Goal: Participate in discussion

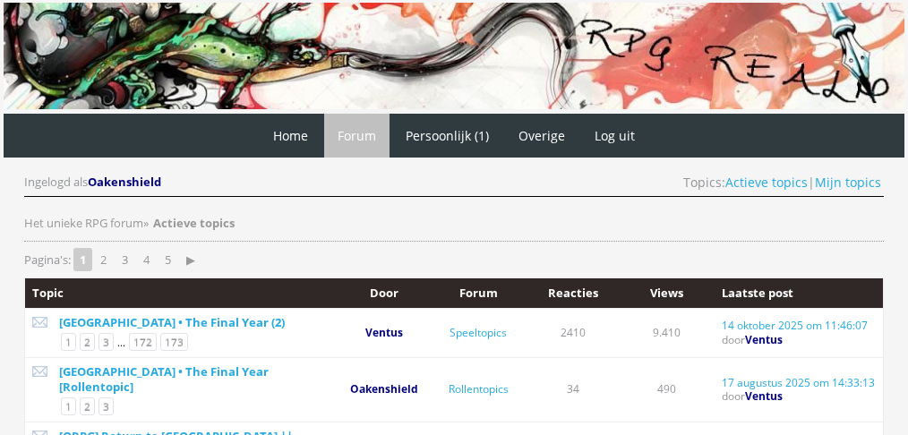
scroll to position [86, 0]
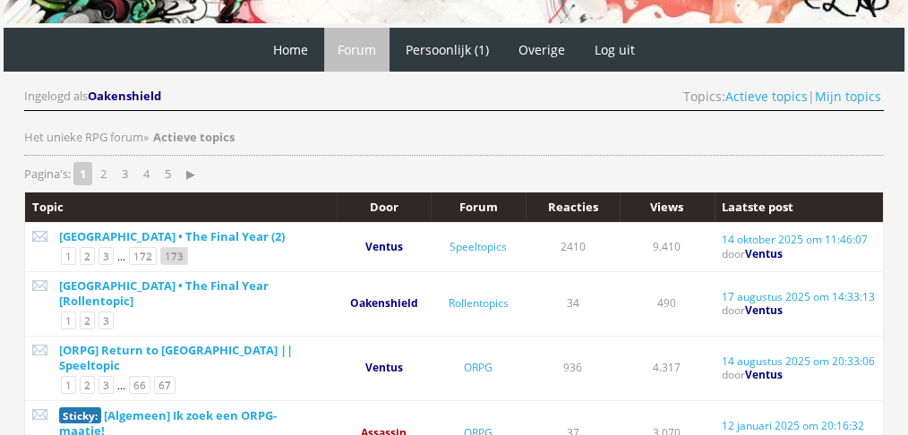
click at [167, 254] on link "173" at bounding box center [174, 256] width 28 height 18
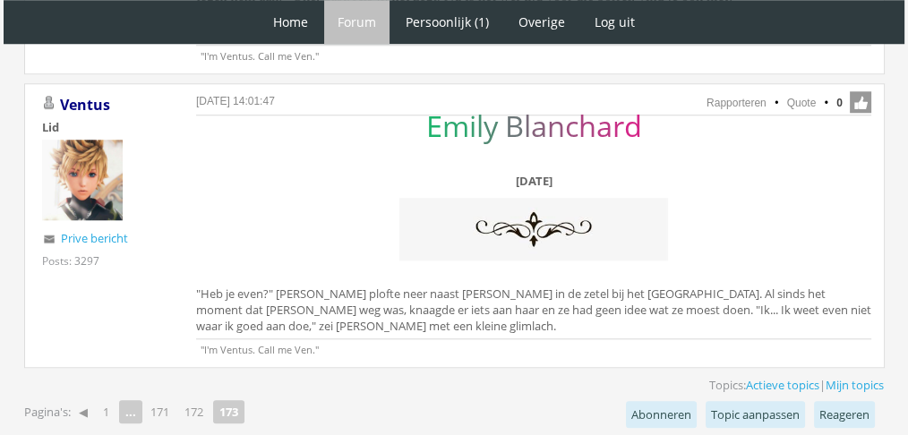
scroll to position [1607, 0]
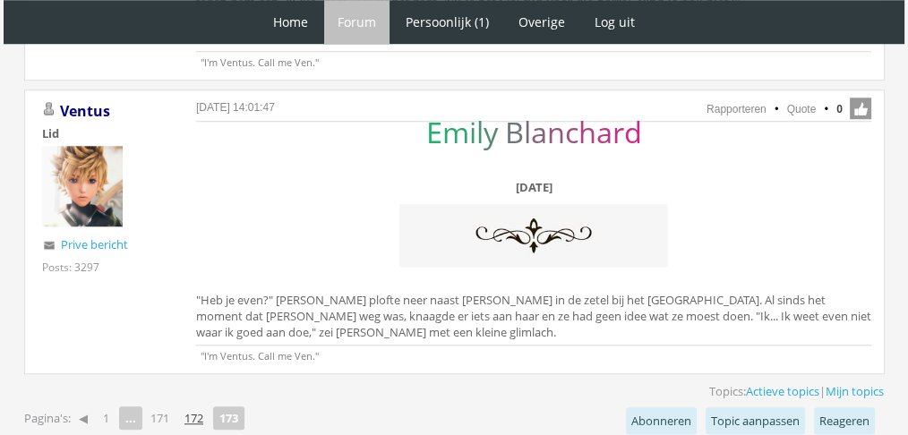
click at [199, 406] on link "172" at bounding box center [193, 418] width 33 height 25
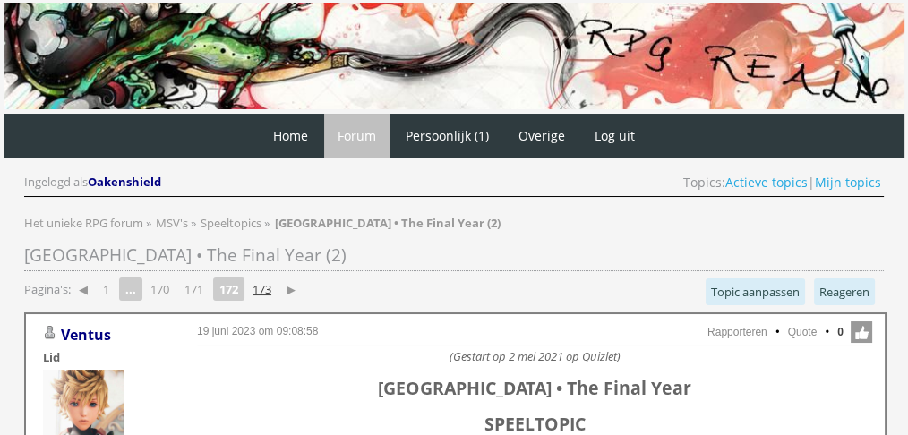
click at [262, 281] on link "173" at bounding box center [261, 289] width 33 height 25
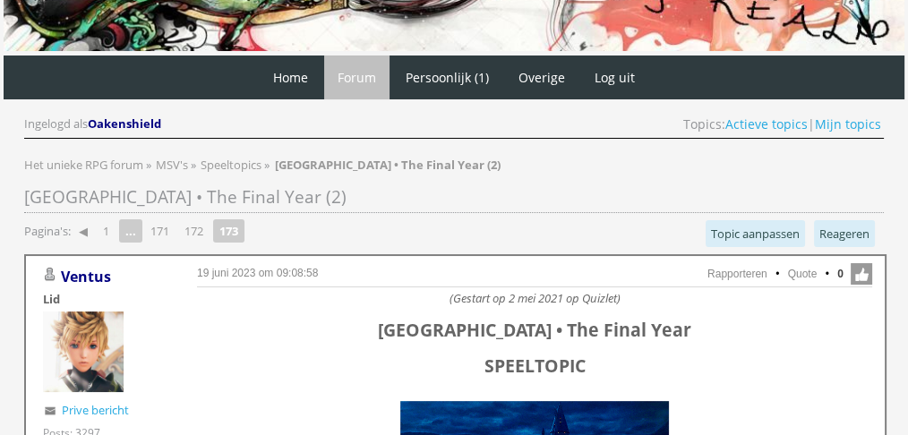
scroll to position [15, 0]
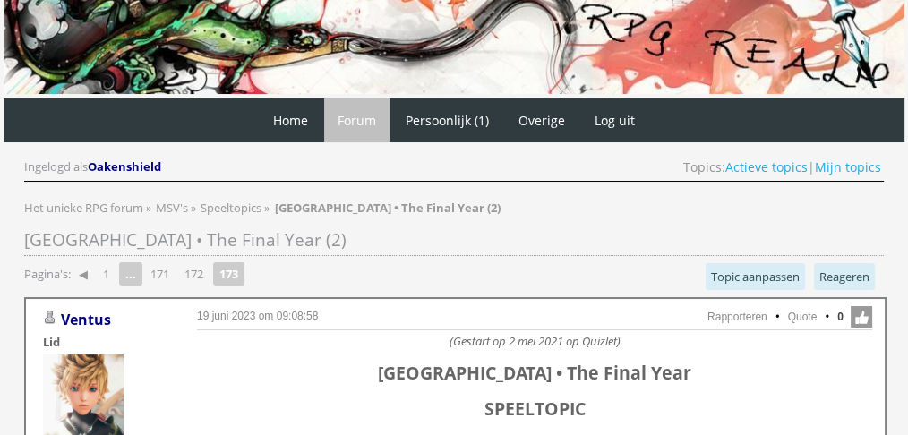
click at [219, 269] on strong "173" at bounding box center [228, 273] width 31 height 23
click at [208, 269] on link "172" at bounding box center [193, 273] width 33 height 25
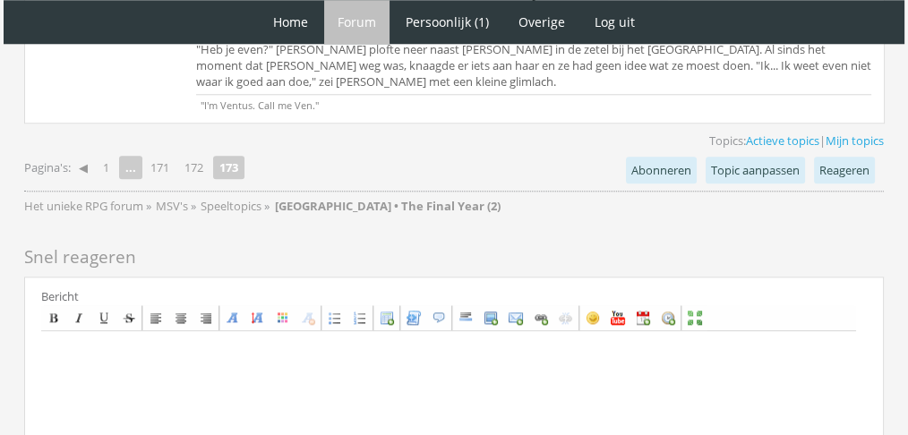
scroll to position [1864, 0]
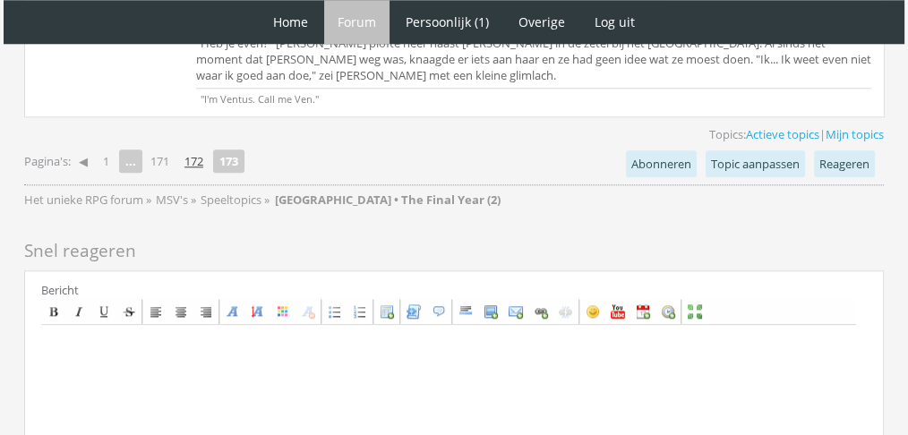
click at [193, 149] on link "172" at bounding box center [193, 161] width 33 height 25
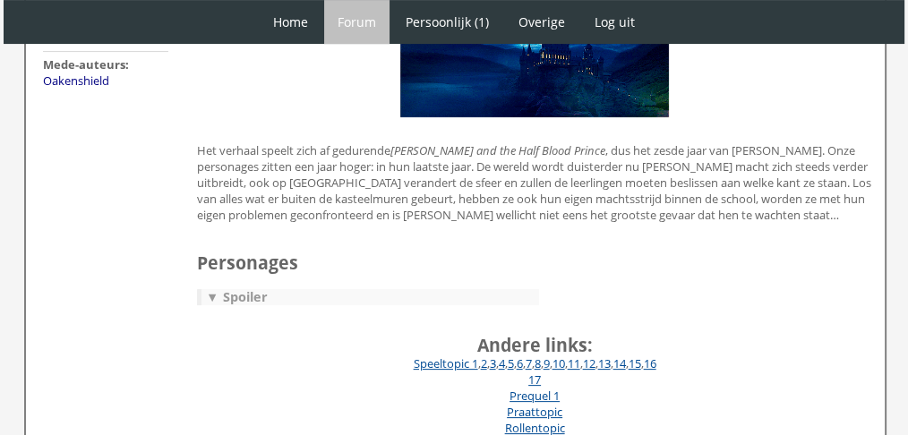
scroll to position [447, 0]
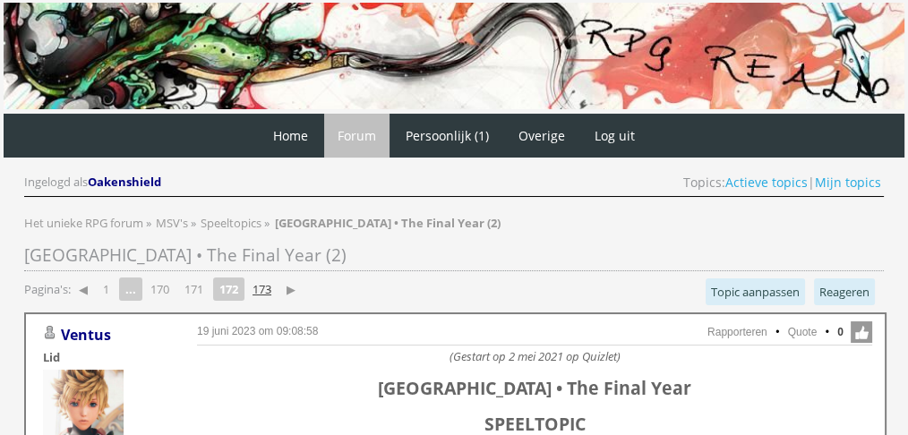
click at [279, 296] on link "173" at bounding box center [261, 289] width 33 height 25
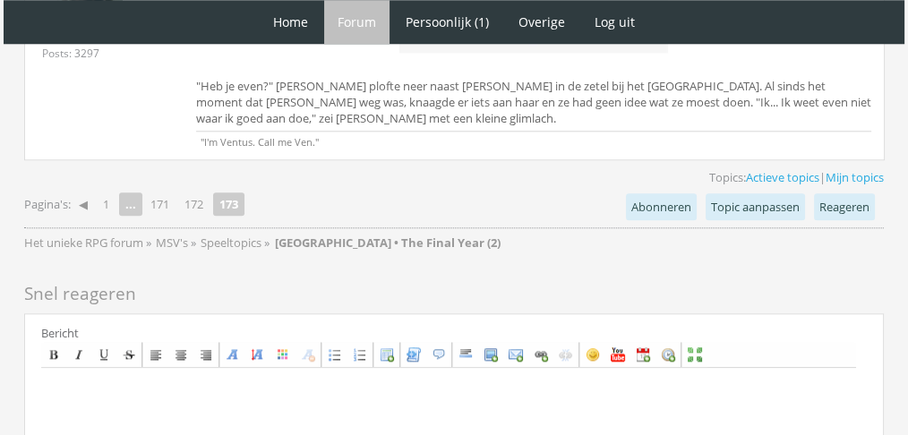
scroll to position [1824, 0]
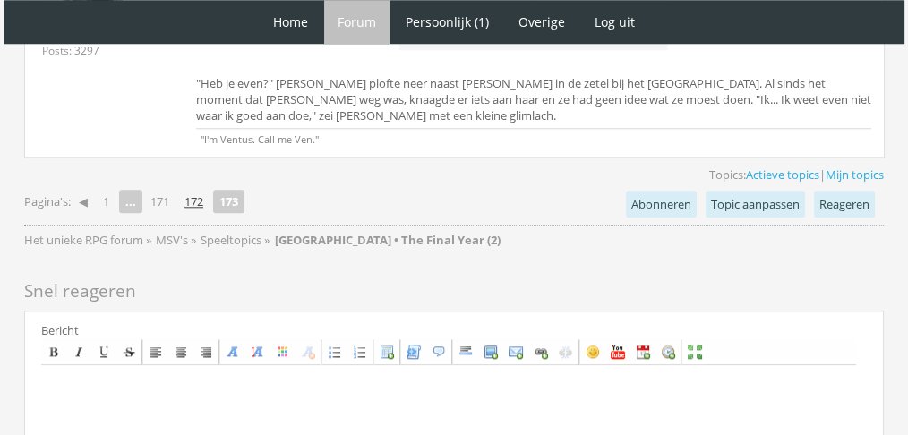
click at [194, 189] on link "172" at bounding box center [193, 201] width 33 height 25
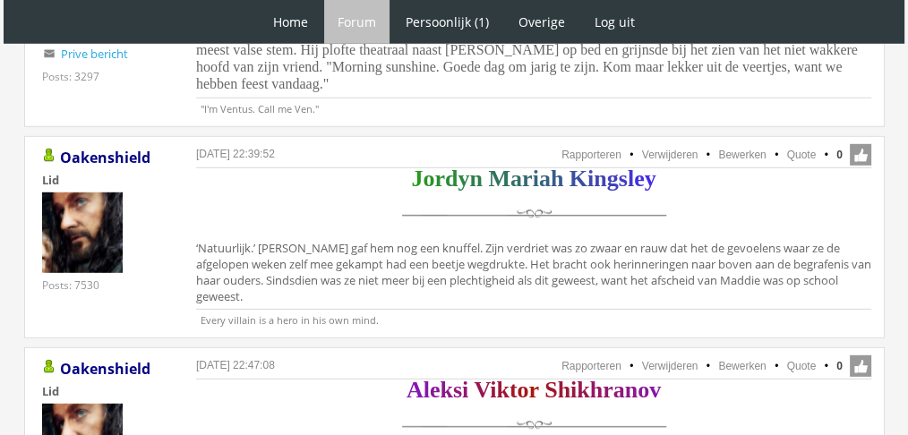
scroll to position [5292, 0]
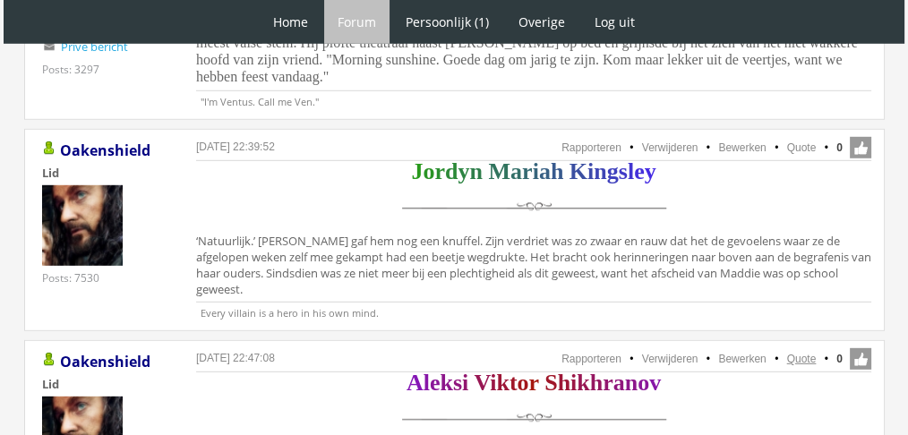
click at [797, 353] on link "Quote" at bounding box center [802, 359] width 30 height 13
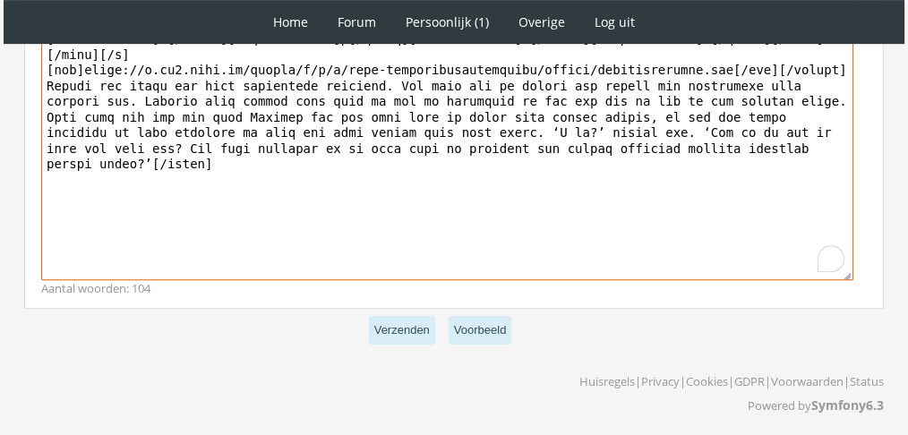
scroll to position [643, 0]
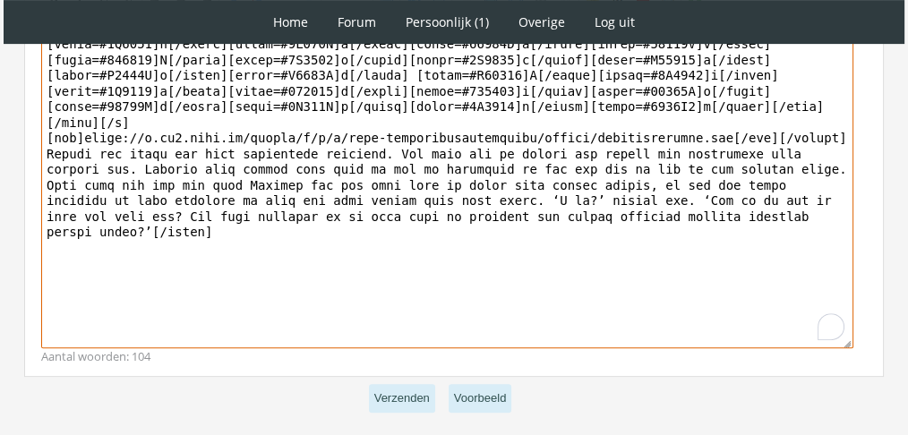
drag, startPoint x: 656, startPoint y: 207, endPoint x: 0, endPoint y: 138, distance: 660.0
paste textarea "Hoe cliché het ook was: het horen van Feliks’ stem zorgde ervoor dat Aleksi wat…"
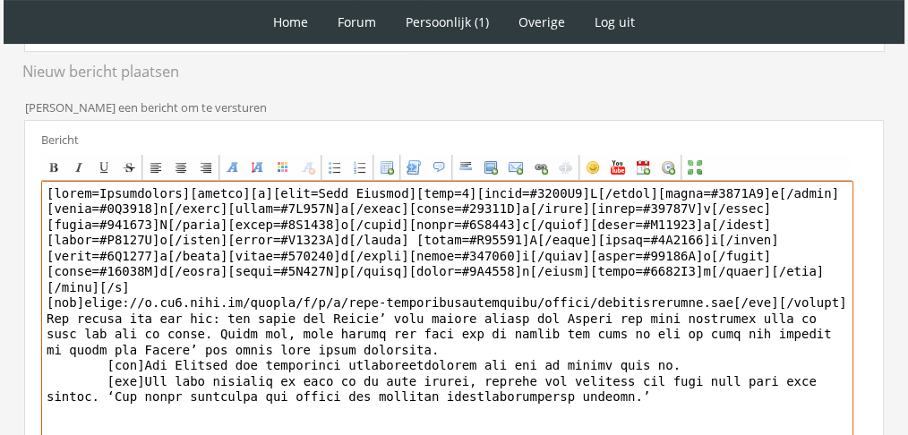
scroll to position [472, 0]
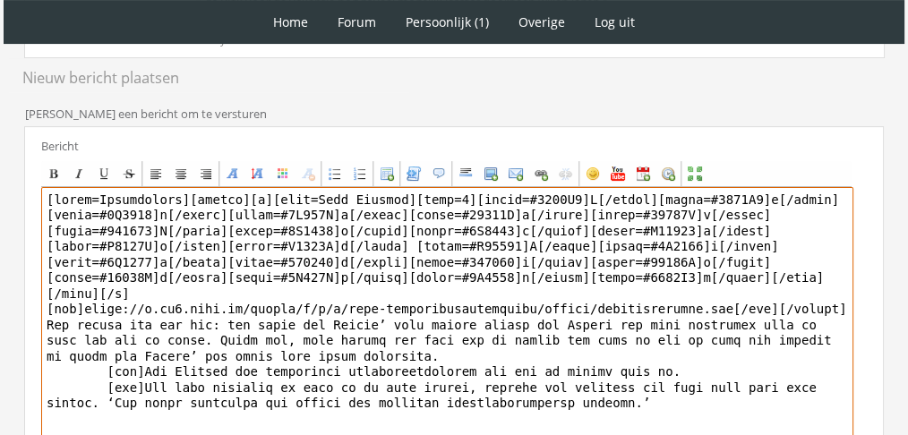
drag, startPoint x: 181, startPoint y: 197, endPoint x: 9, endPoint y: 178, distance: 173.0
click at [9, 178] on div "RPG Realm Ingelogd als Oakenshield Topics: Actieve topics | Mijn topics Het uni…" at bounding box center [454, 171] width 894 height 1011
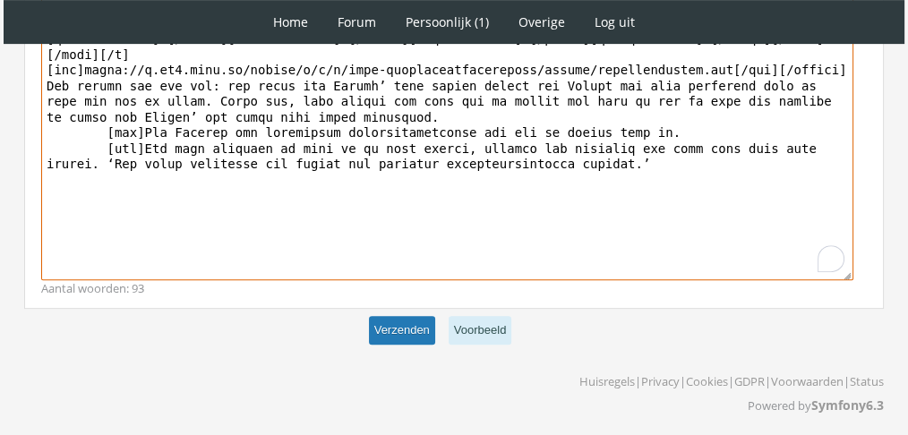
type textarea "[center][b][font=Book Antiqua][size=6][color=#8517B5]A[/color][color=#8717A7]l[…"
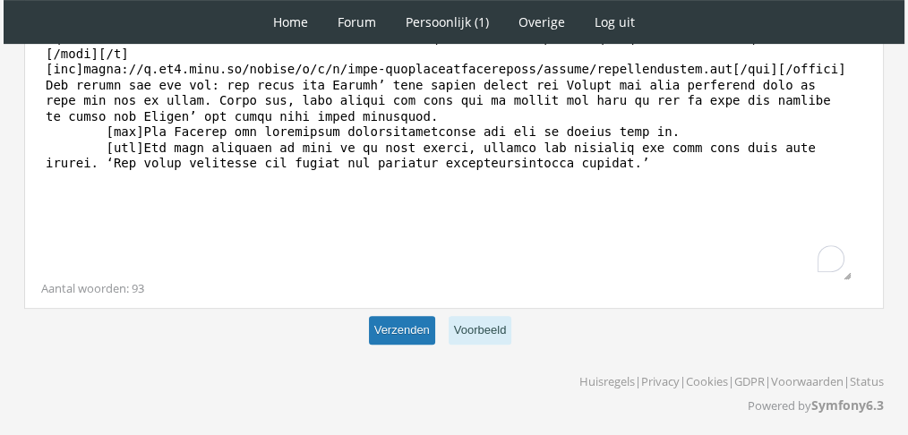
scroll to position [711, 0]
click at [382, 325] on button "Verzenden" at bounding box center [402, 331] width 66 height 30
